Goal: Find specific page/section

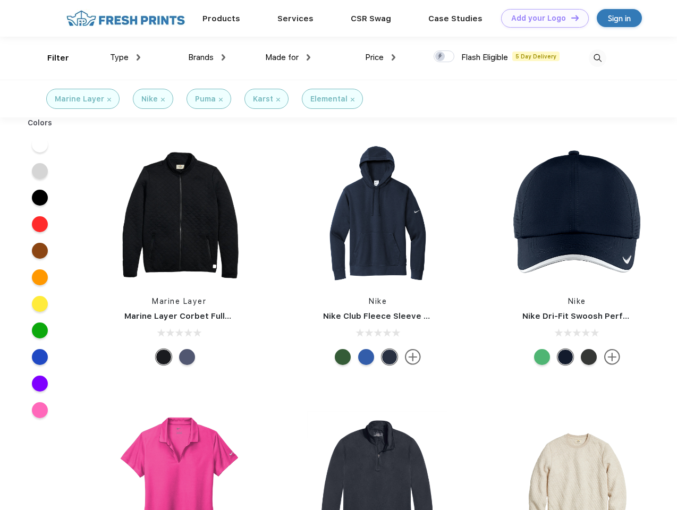
scroll to position [1, 0]
click at [541, 18] on link "Add your Logo Design Tool" at bounding box center [545, 18] width 88 height 19
click at [0, 0] on div "Design Tool" at bounding box center [0, 0] width 0 height 0
click at [570, 18] on link "Add your Logo Design Tool" at bounding box center [545, 18] width 88 height 19
click at [51, 58] on div "Filter" at bounding box center [58, 58] width 22 height 12
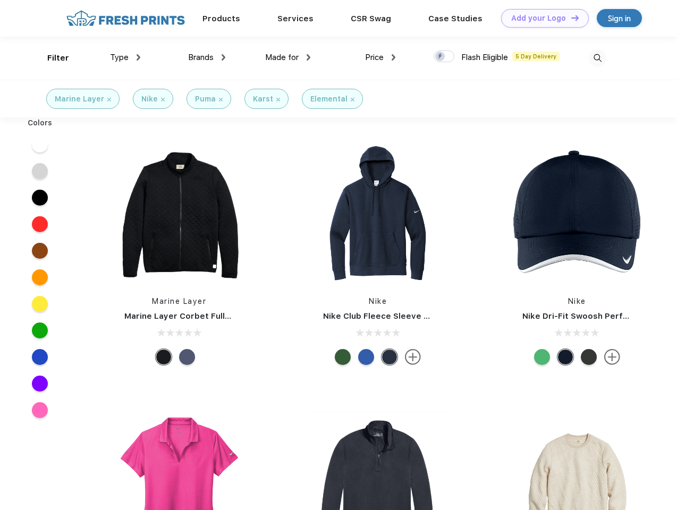
click at [125, 57] on span "Type" at bounding box center [119, 58] width 19 height 10
click at [207, 57] on span "Brands" at bounding box center [200, 58] width 25 height 10
click at [288, 57] on span "Made for" at bounding box center [281, 58] width 33 height 10
click at [380, 57] on span "Price" at bounding box center [374, 58] width 19 height 10
click at [444, 57] on div at bounding box center [443, 56] width 21 height 12
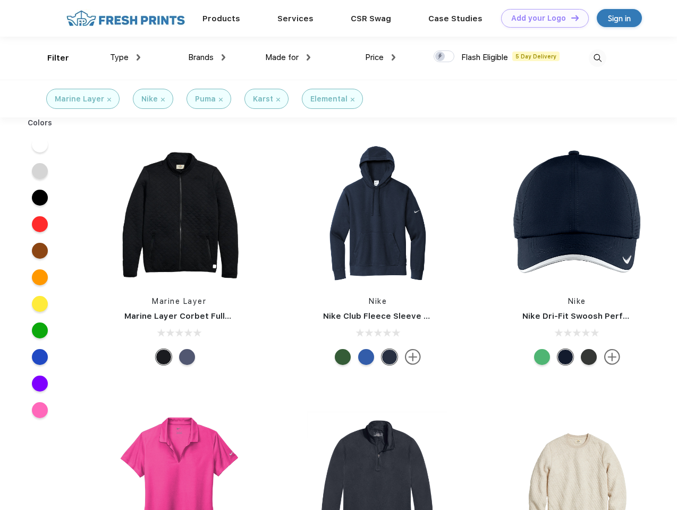
click at [440, 57] on input "checkbox" at bounding box center [436, 53] width 7 height 7
click at [597, 58] on img at bounding box center [597, 58] width 18 height 18
